Goal: Information Seeking & Learning: Understand process/instructions

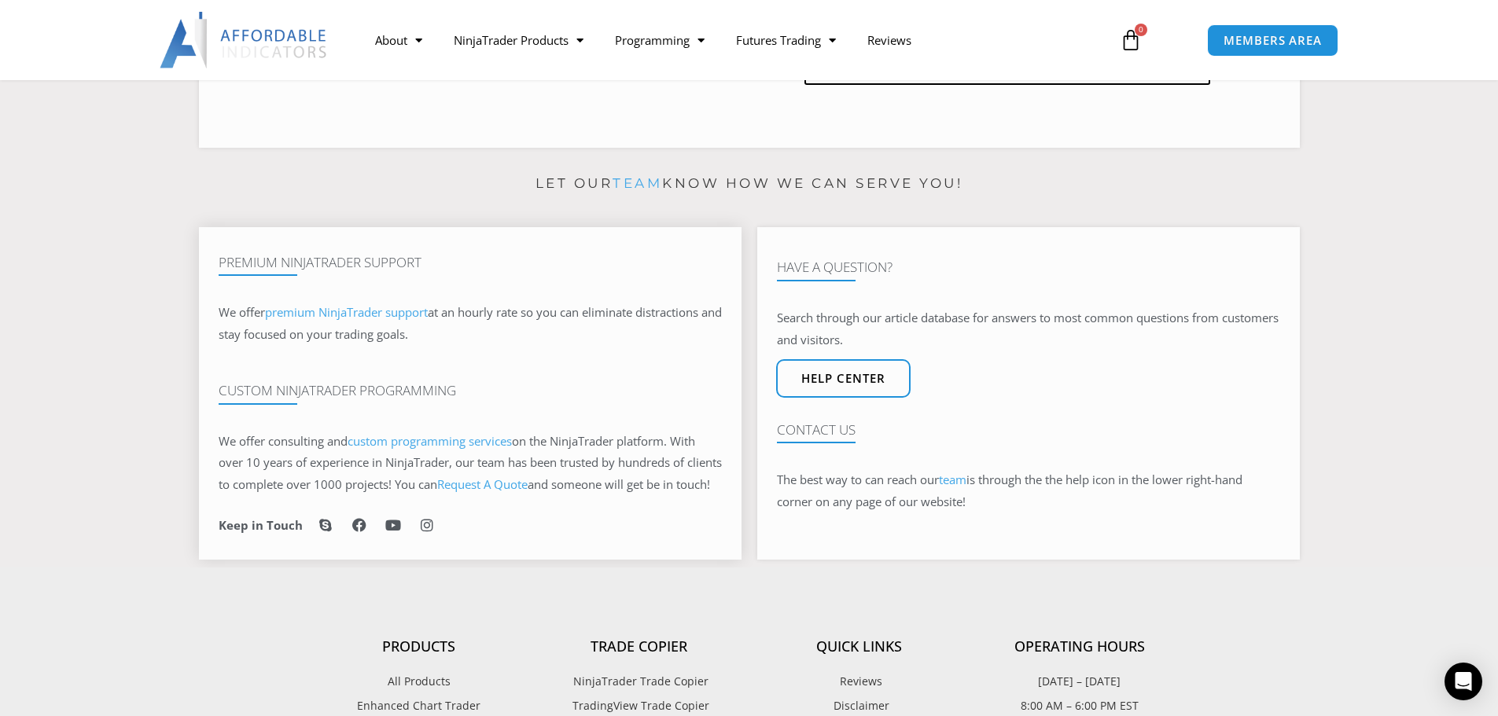
scroll to position [922, 0]
click at [965, 487] on link "team" at bounding box center [953, 479] width 28 height 16
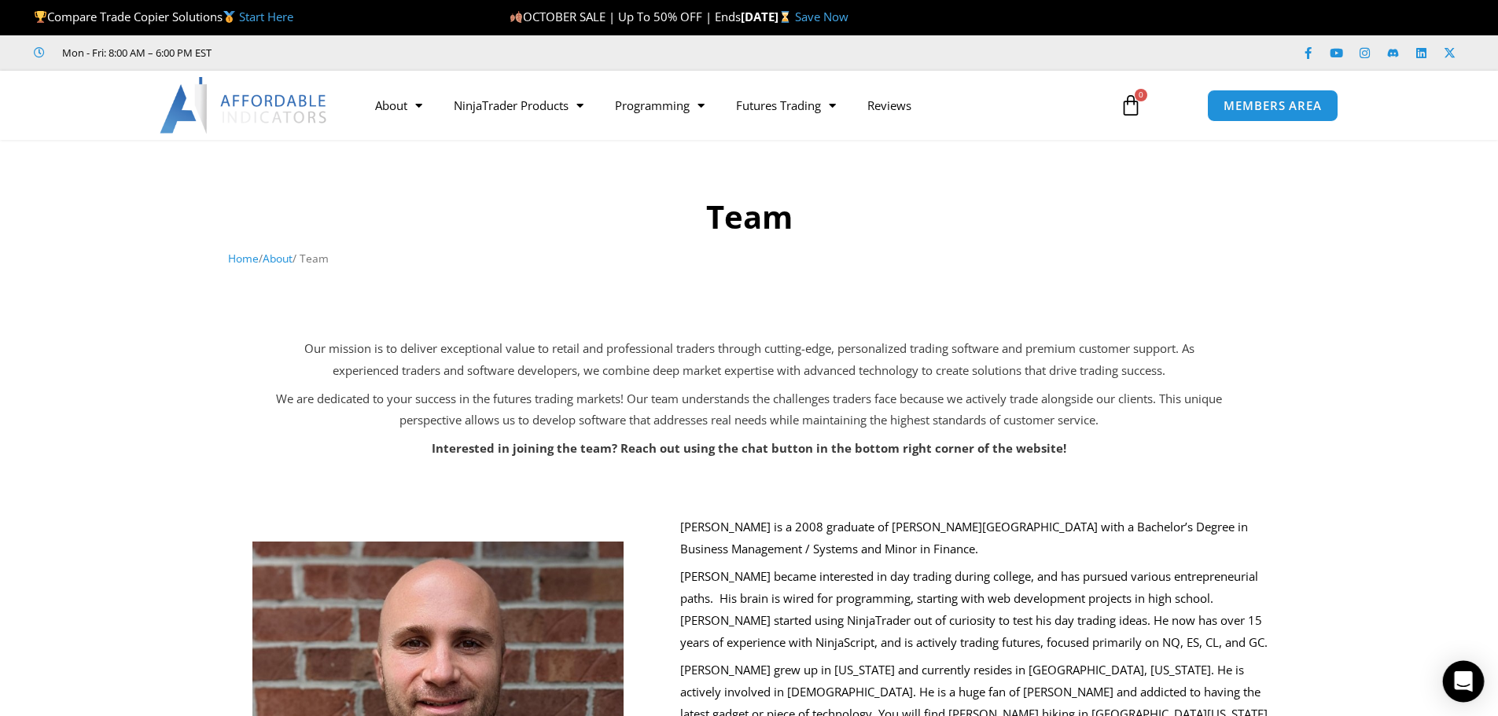
click at [1449, 686] on div "Open Intercom Messenger" at bounding box center [1464, 682] width 42 height 42
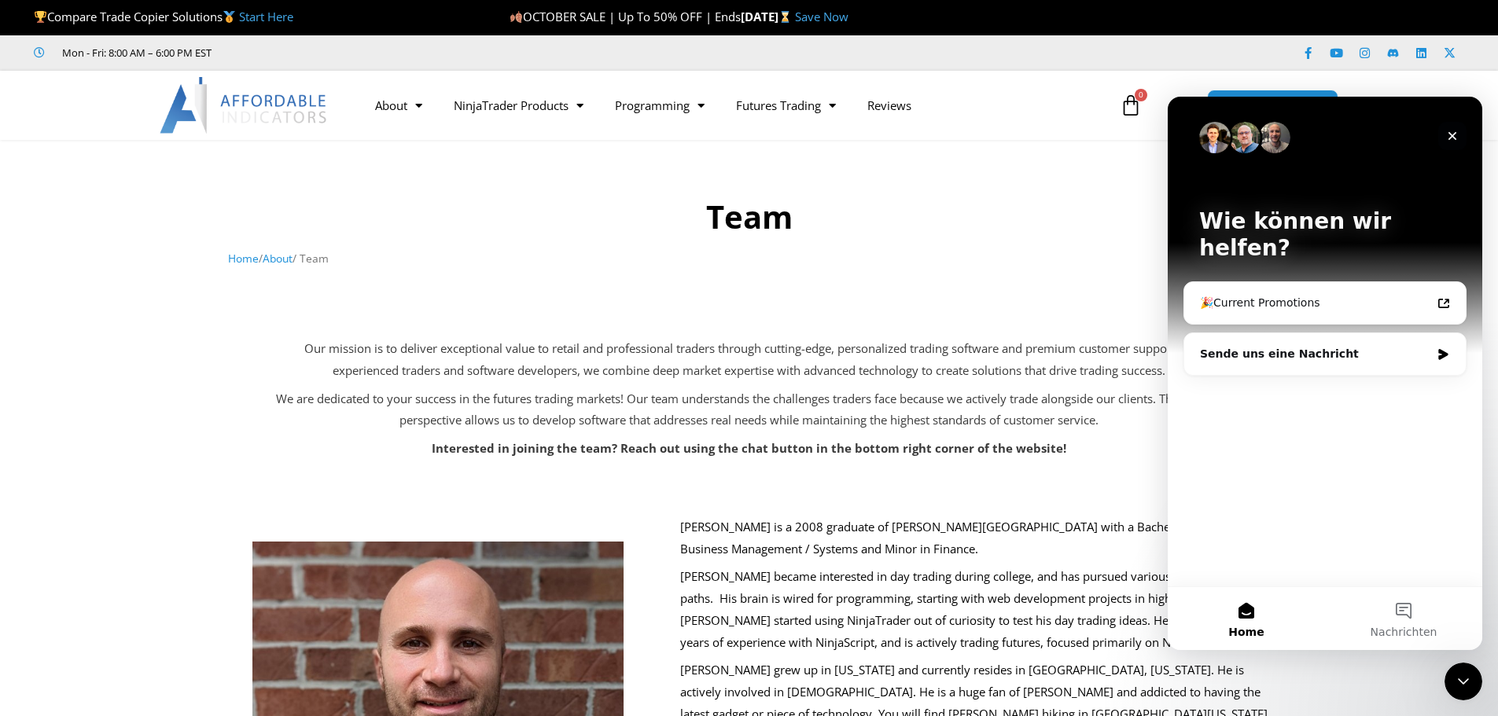
click at [1451, 138] on icon "Schließen" at bounding box center [1452, 136] width 9 height 9
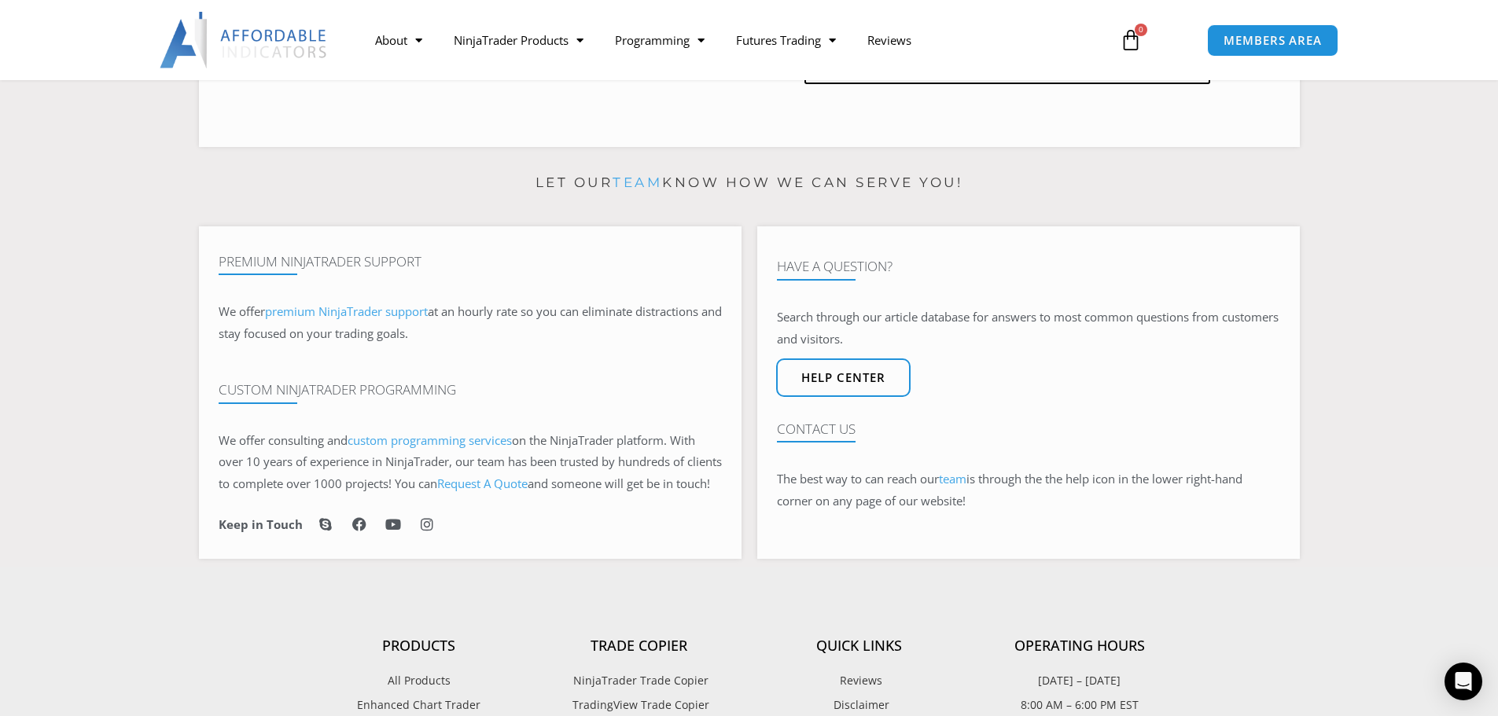
scroll to position [911, 0]
click at [874, 384] on span "Help center" at bounding box center [842, 377] width 93 height 13
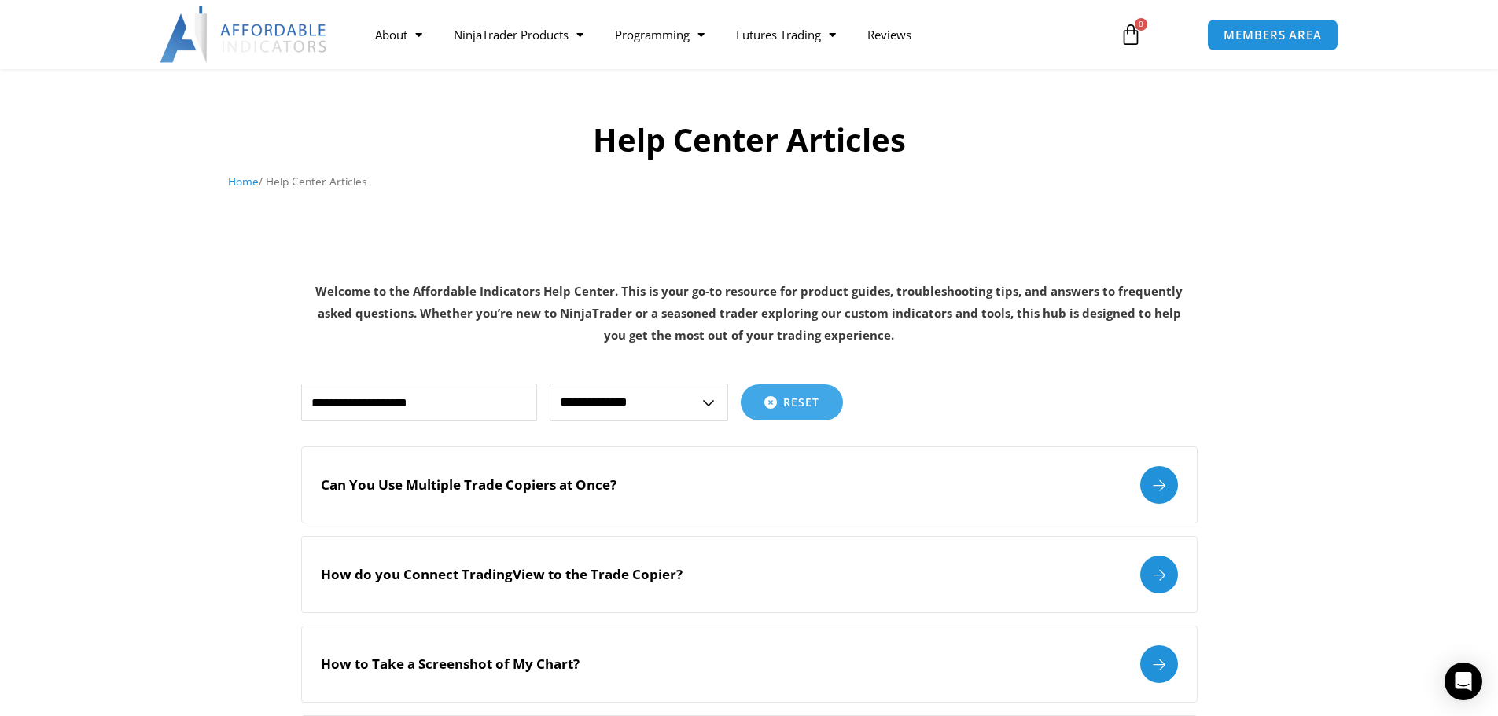
scroll to position [78, 0]
click at [382, 398] on input "text" at bounding box center [419, 402] width 236 height 38
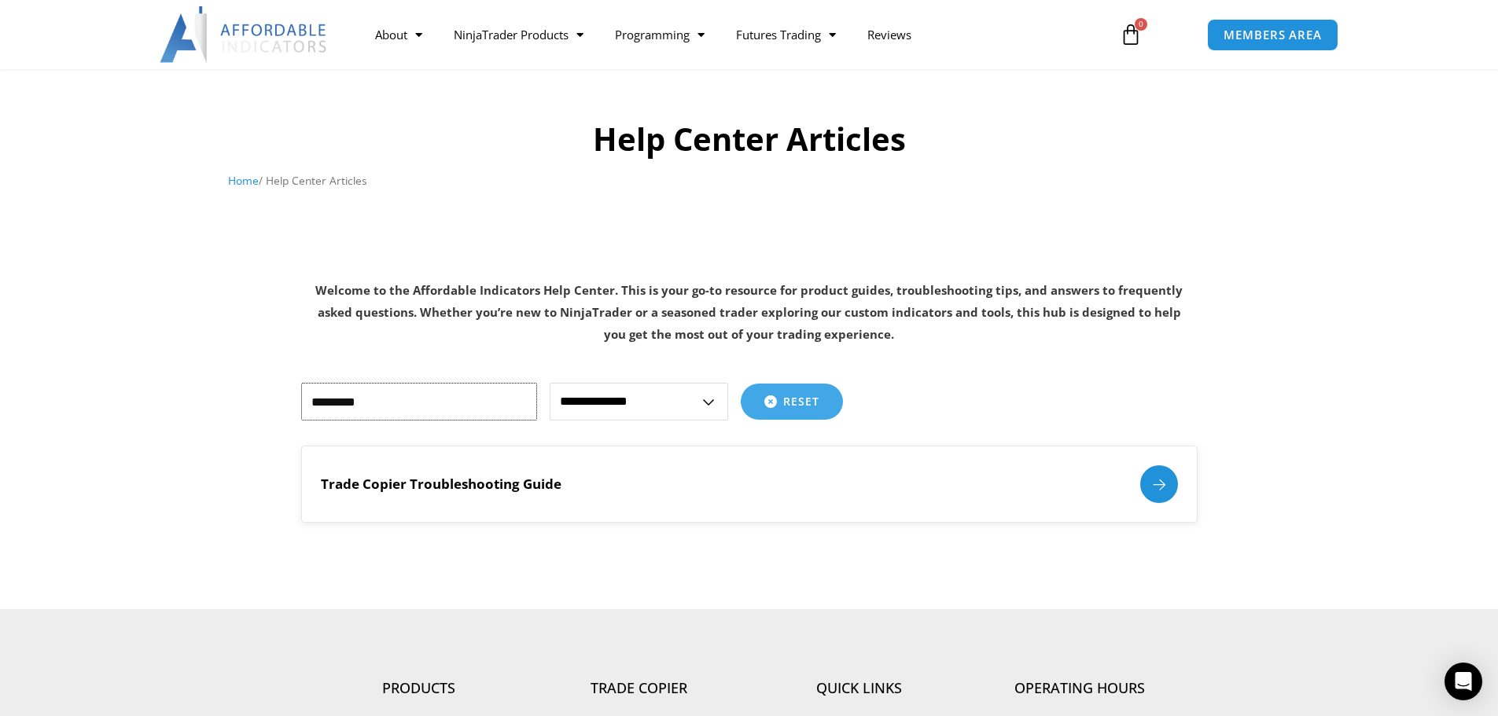
type input "*********"
drag, startPoint x: 1154, startPoint y: 485, endPoint x: 1164, endPoint y: 487, distance: 10.5
click at [1155, 485] on div at bounding box center [1159, 484] width 38 height 38
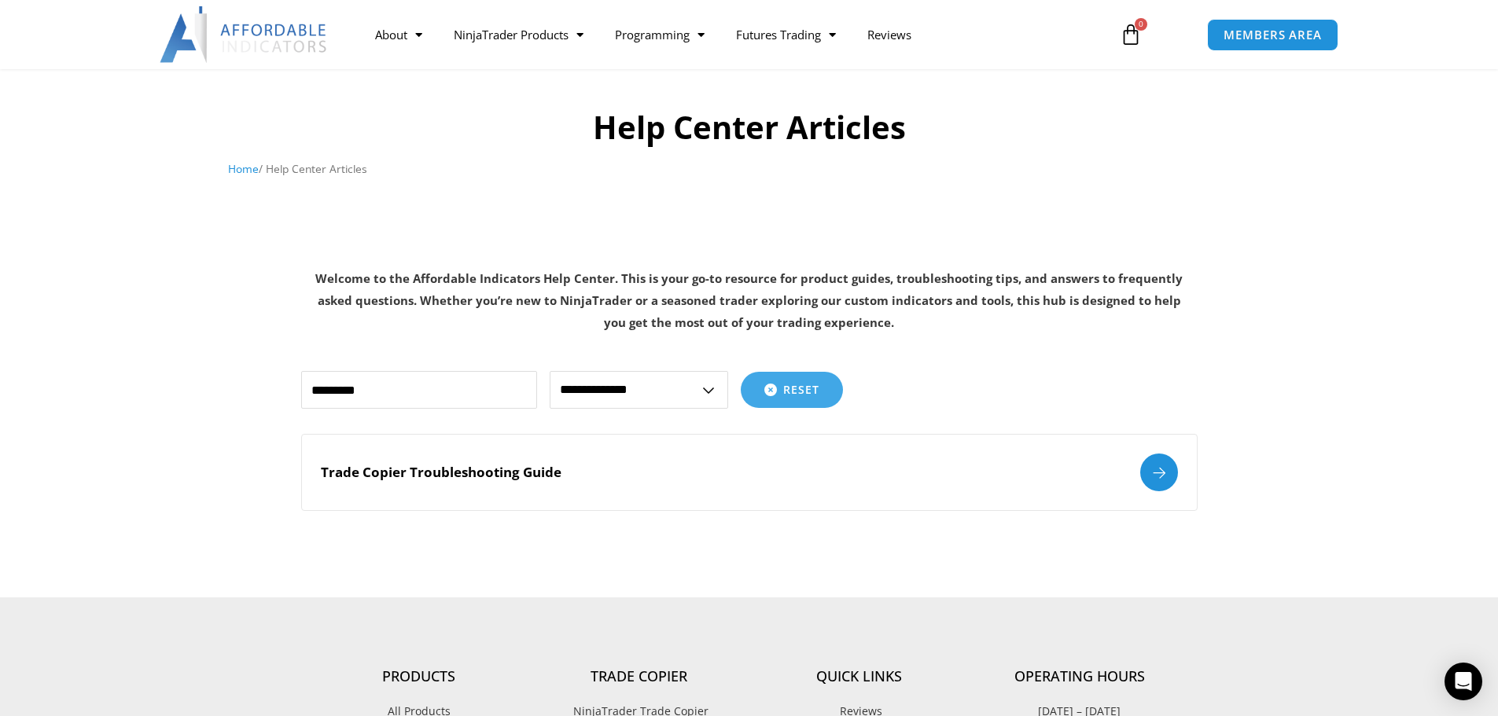
scroll to position [183, 0]
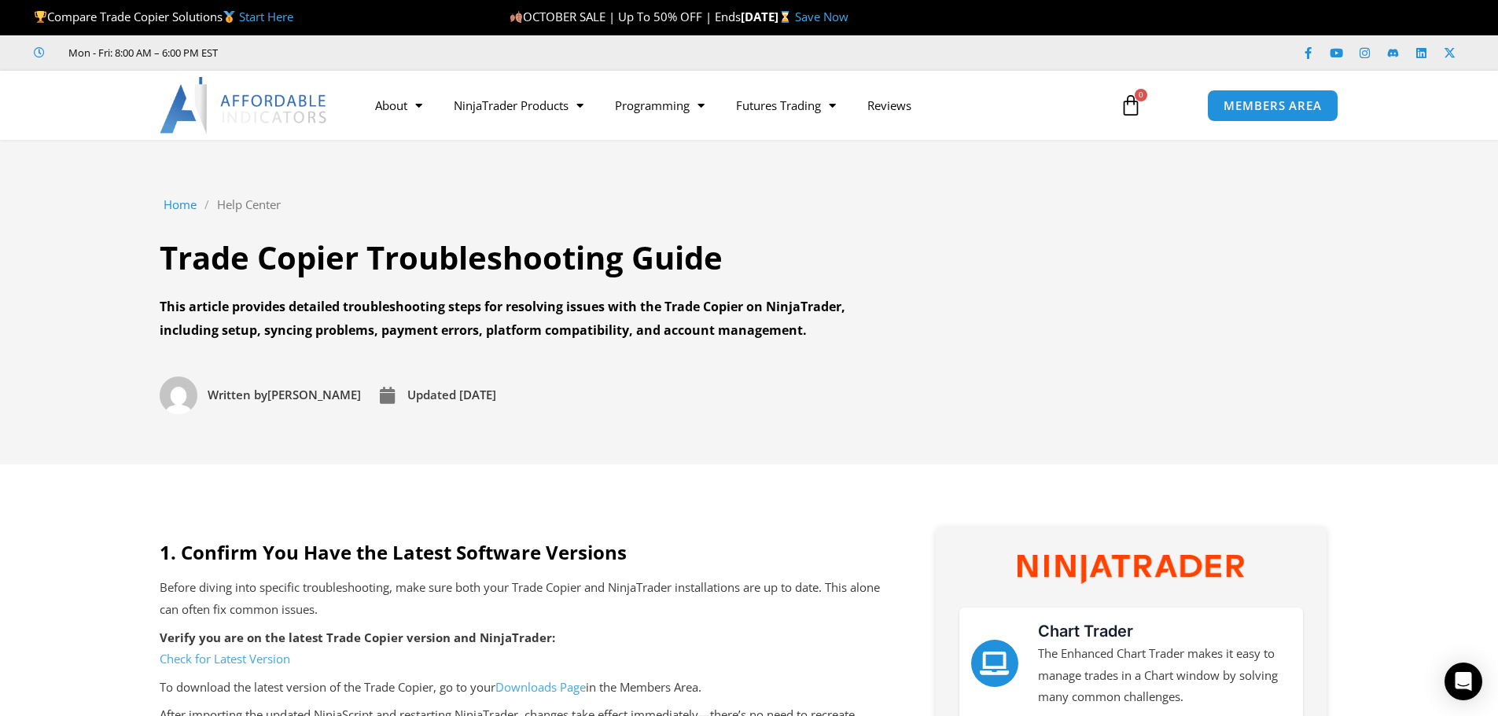
drag, startPoint x: 1466, startPoint y: 687, endPoint x: 1499, endPoint y: 687, distance: 33.0
click at [1466, 687] on icon "Open Intercom Messenger" at bounding box center [1463, 681] width 17 height 19
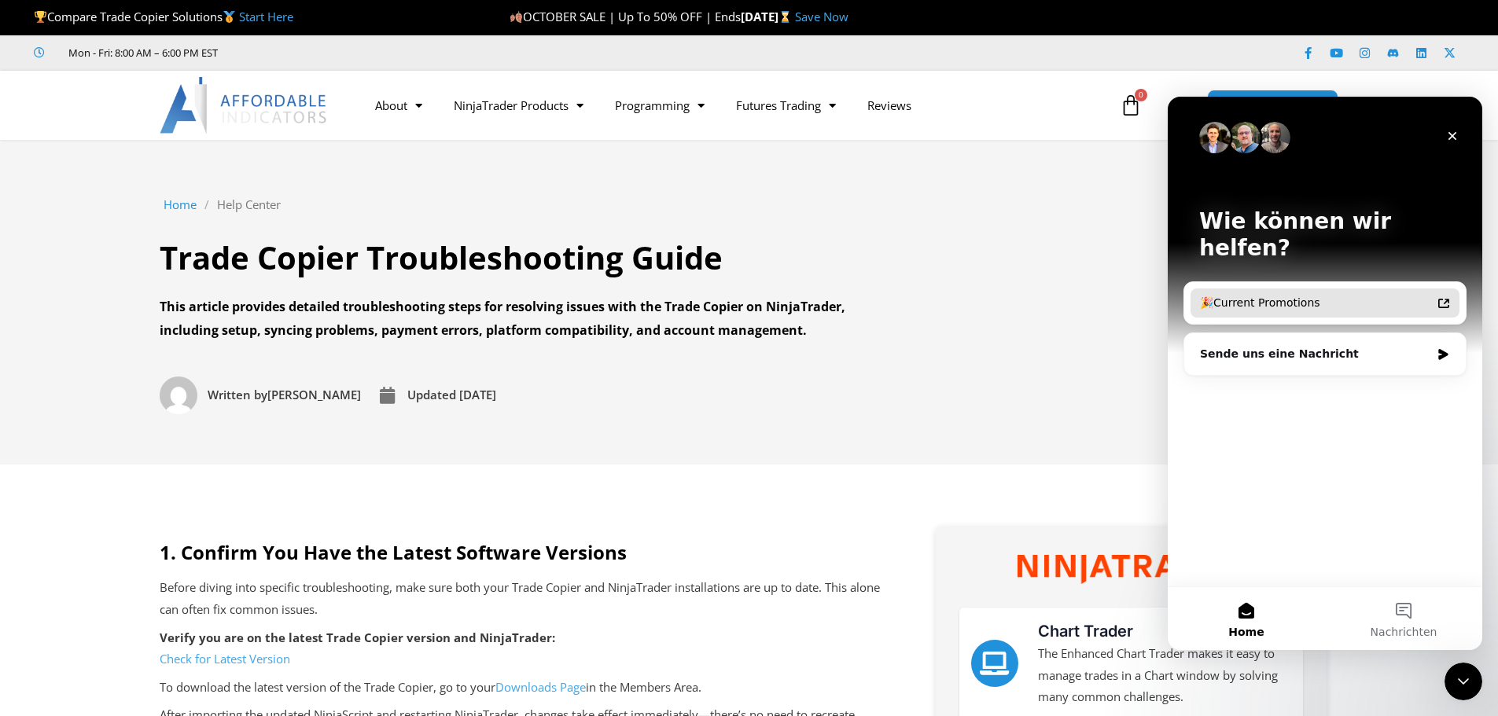
click at [1335, 295] on div "🎉Current Promotions" at bounding box center [1315, 303] width 231 height 17
click at [1236, 295] on div "🎉Current Promotions" at bounding box center [1315, 303] width 231 height 17
click at [1454, 135] on icon "Schließen" at bounding box center [1452, 136] width 9 height 9
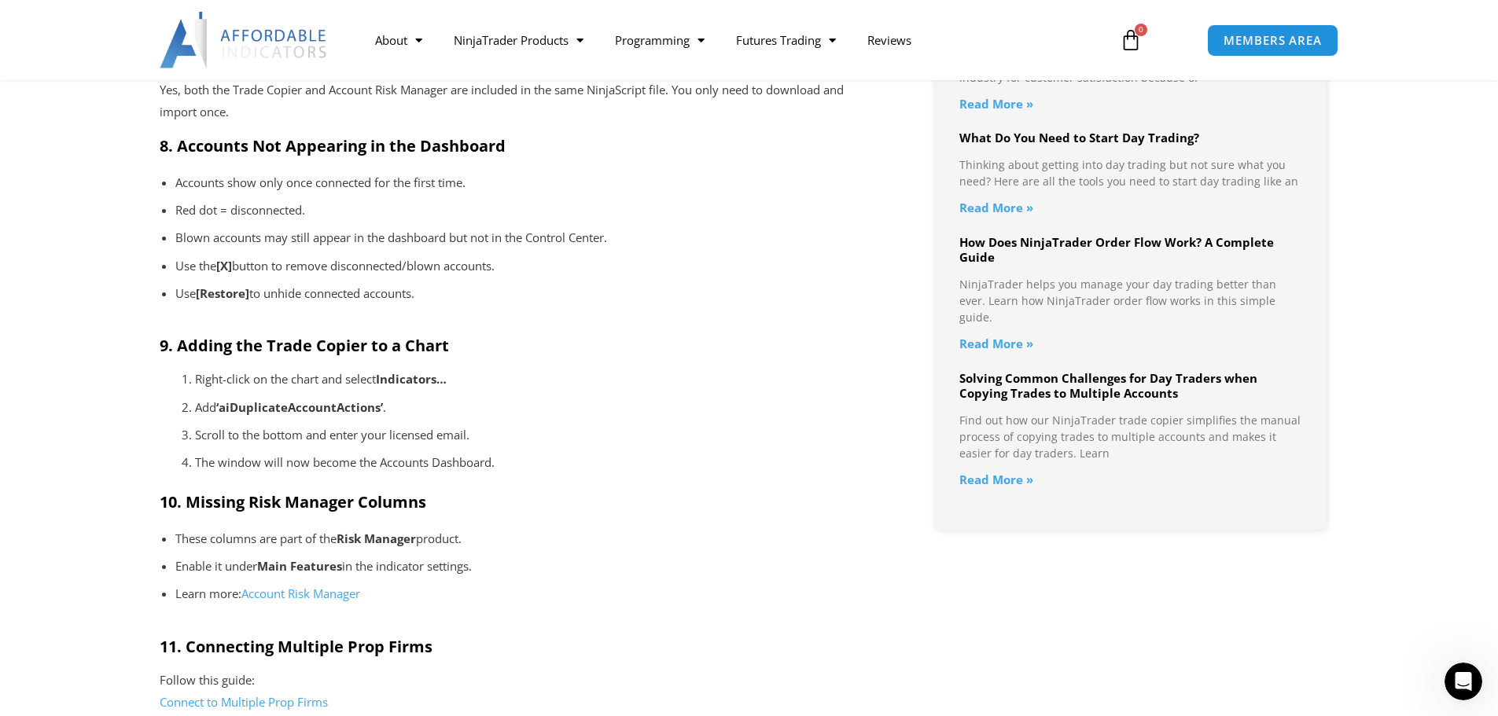
scroll to position [1587, 0]
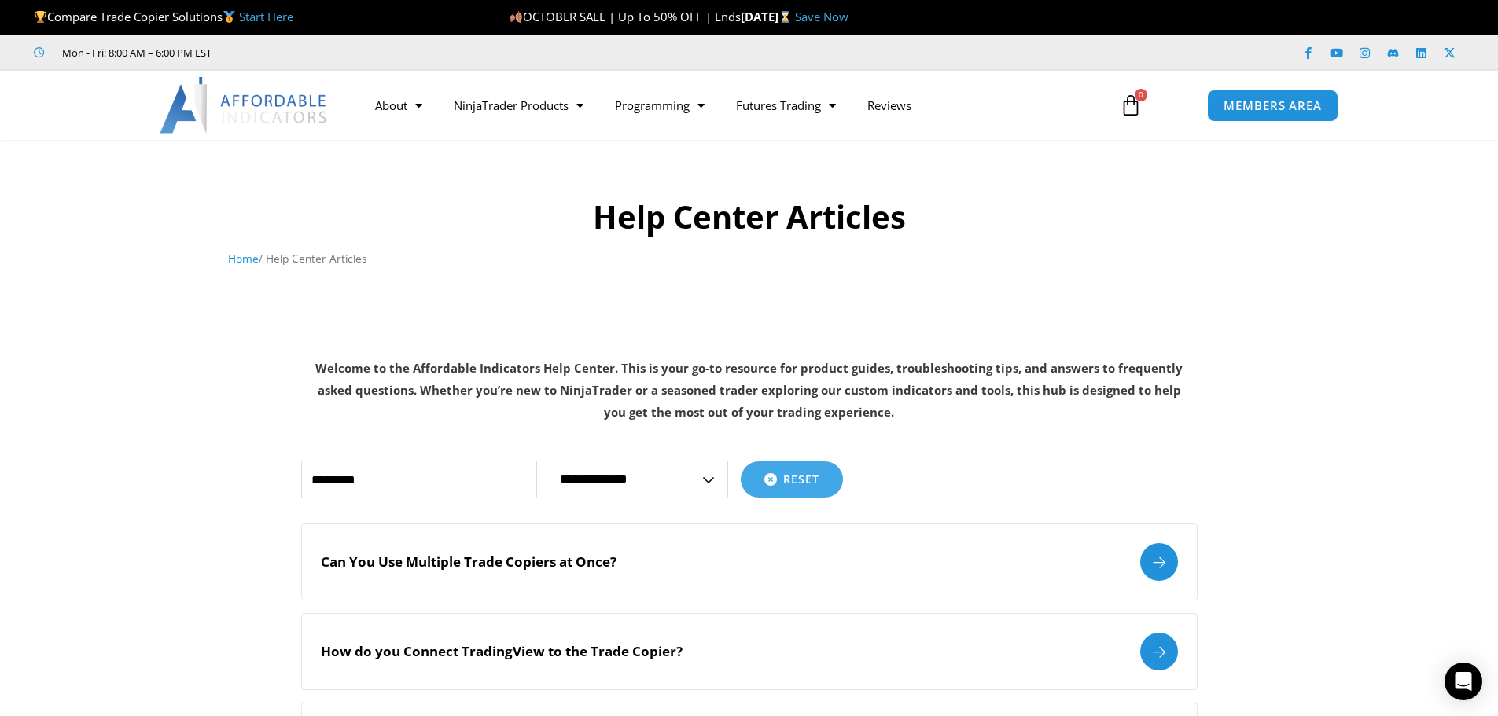
click at [1212, 289] on section "Help Center Articles Home / Help Center Articles Welcome to the Affordable Indi…" at bounding box center [749, 288] width 1498 height 297
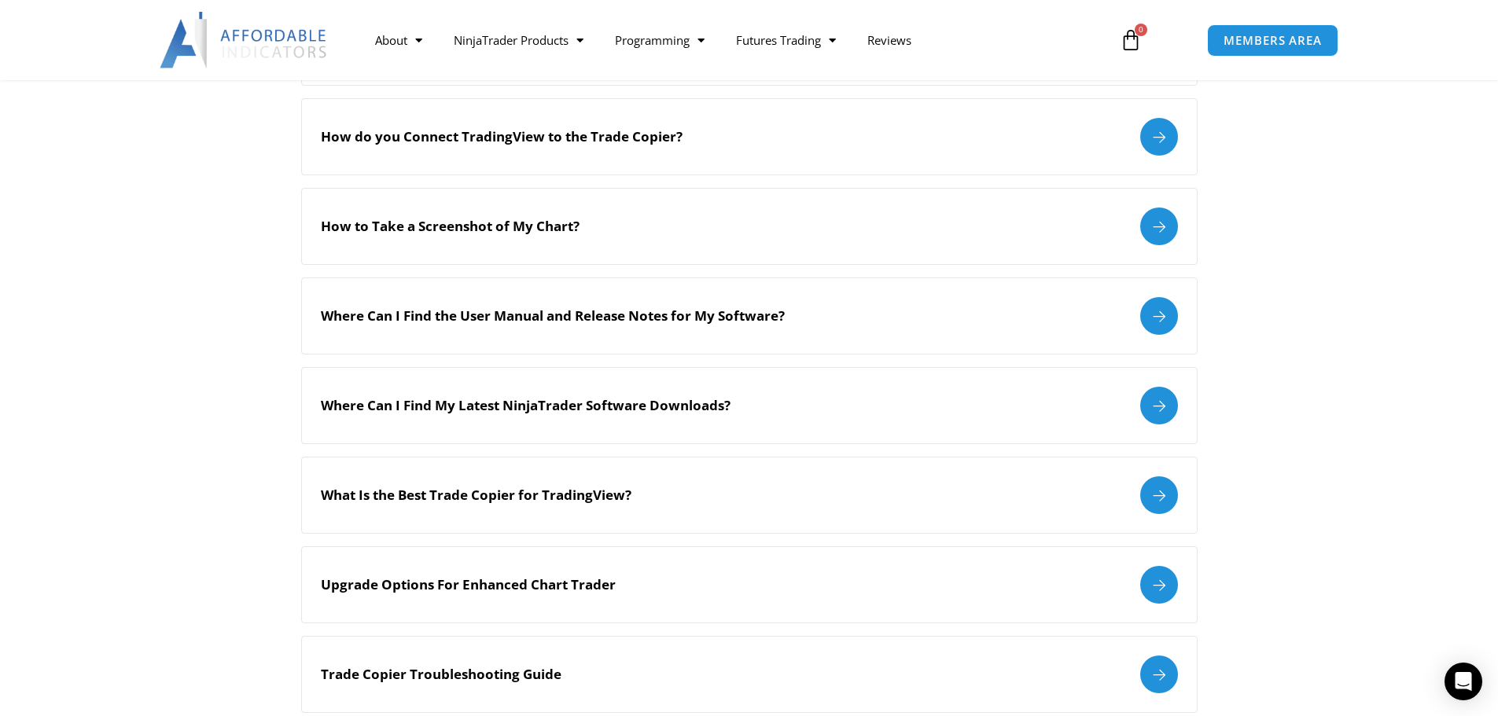
scroll to position [594, 0]
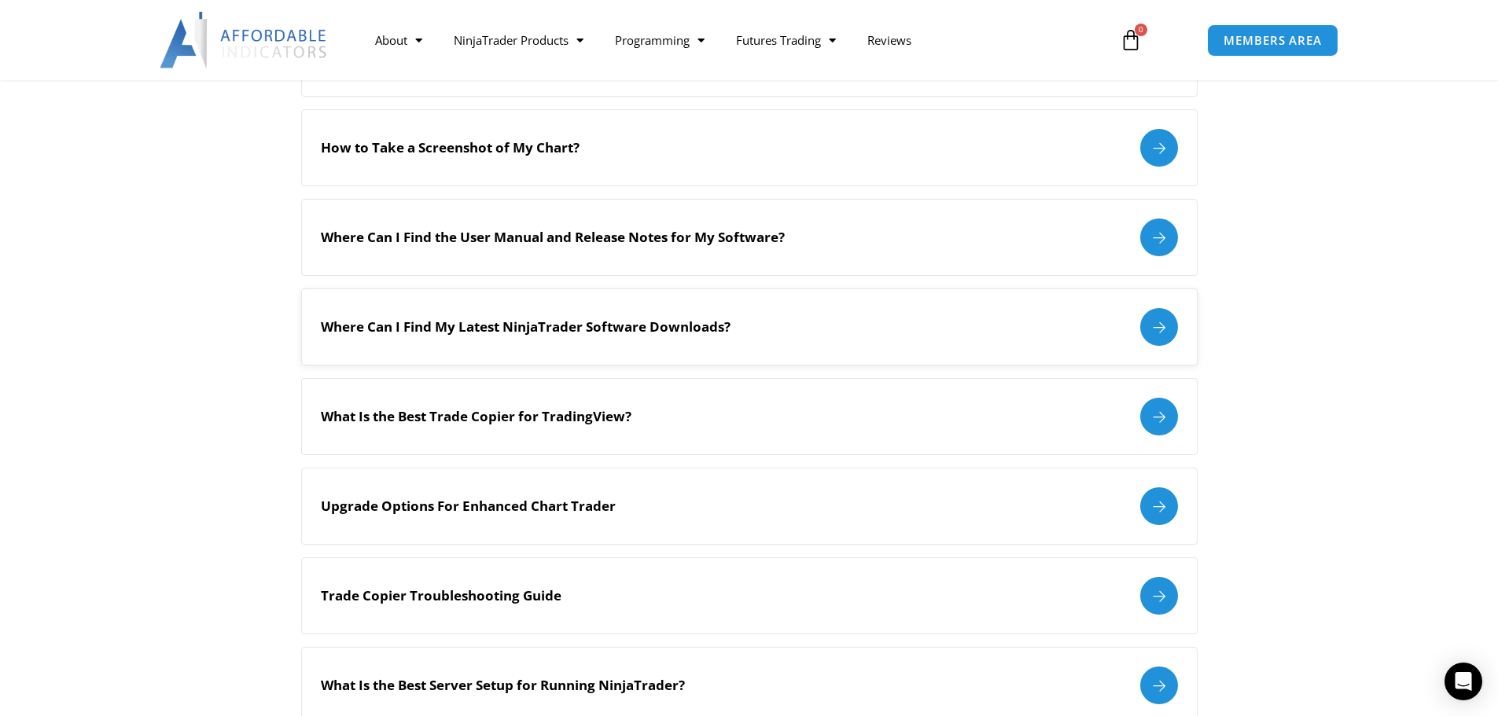
click at [1160, 325] on div at bounding box center [1159, 327] width 38 height 38
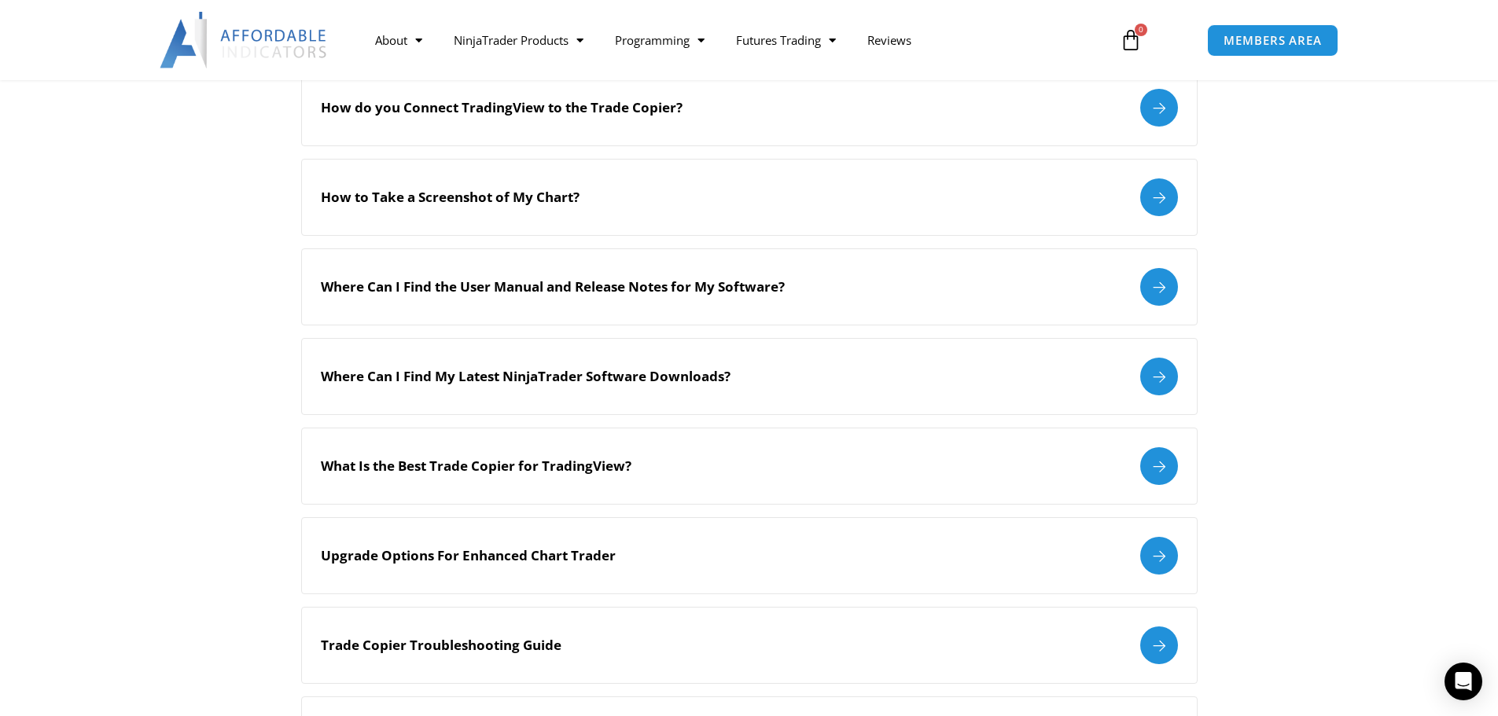
scroll to position [546, 0]
